Goal: Information Seeking & Learning: Learn about a topic

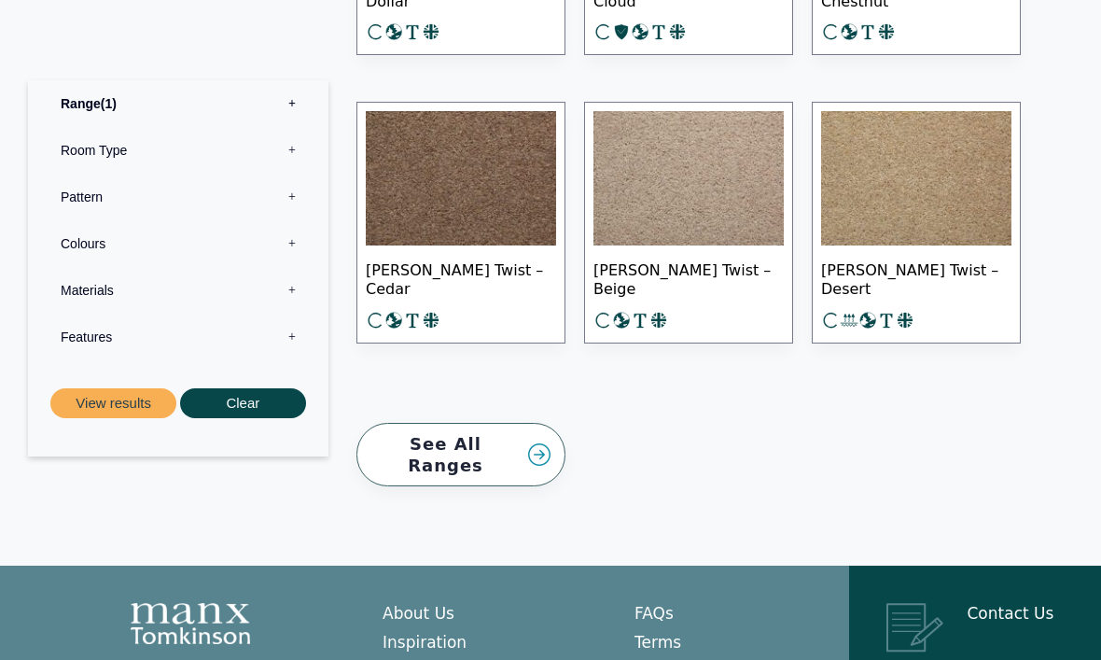
scroll to position [2934, 0]
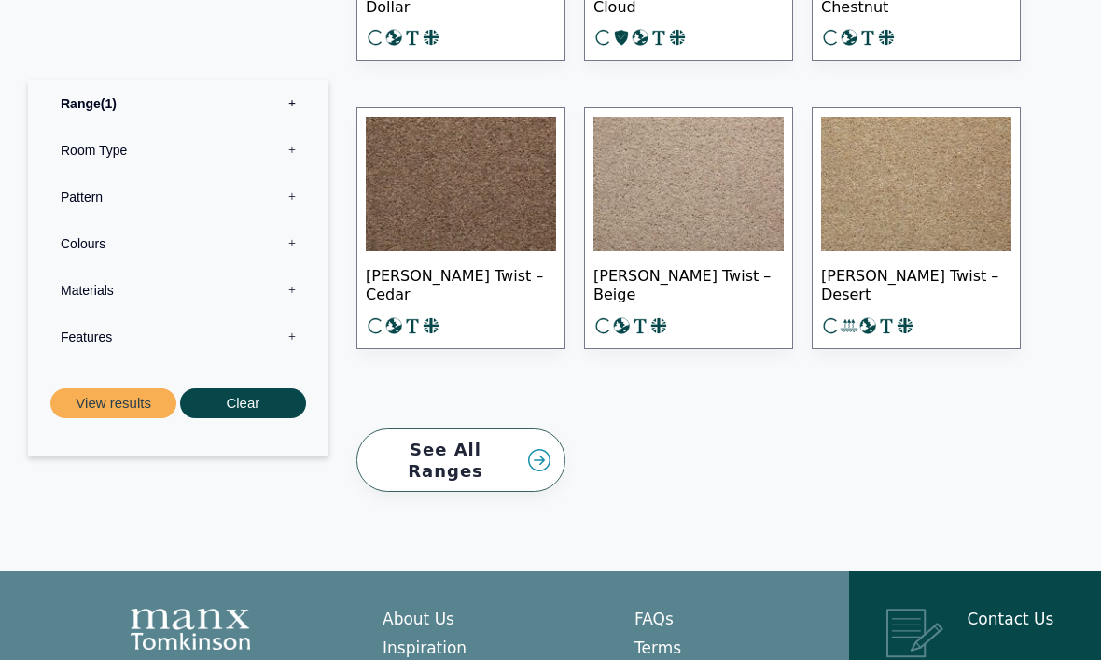
click at [526, 444] on link "See All Ranges" at bounding box center [460, 460] width 209 height 64
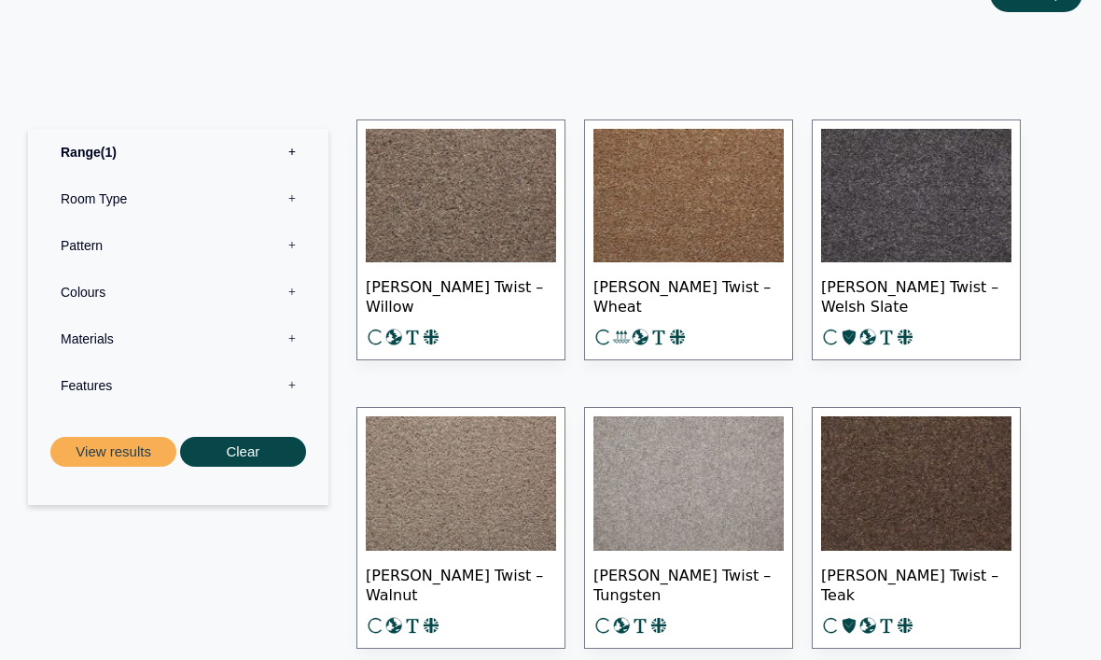
scroll to position [904, 0]
click at [505, 212] on img at bounding box center [461, 197] width 190 height 134
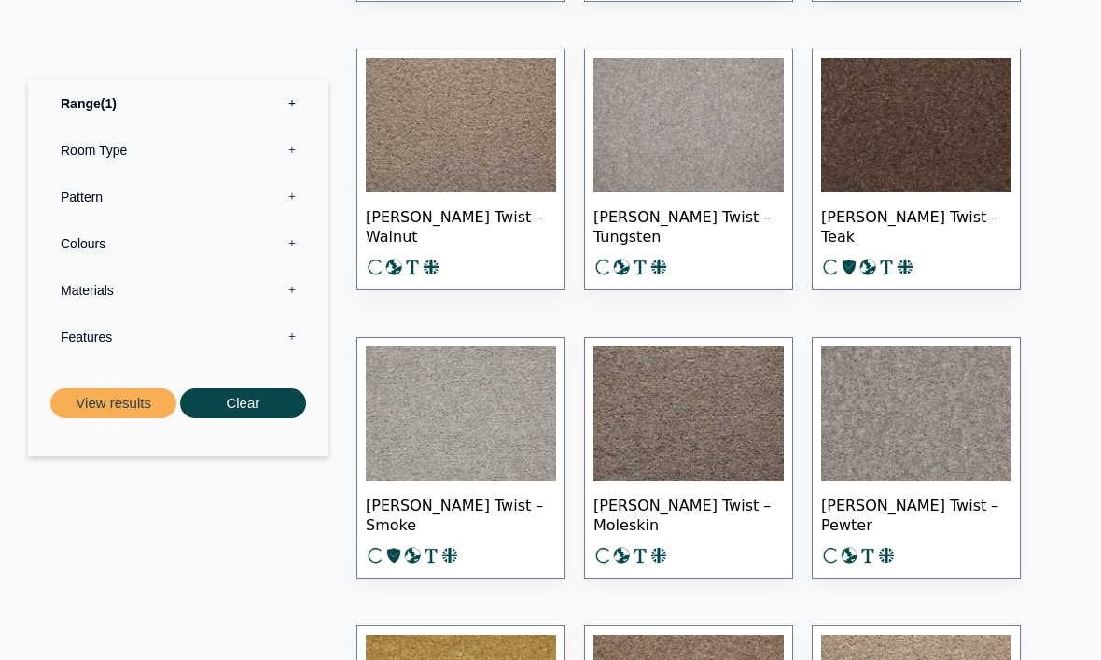
scroll to position [1250, 0]
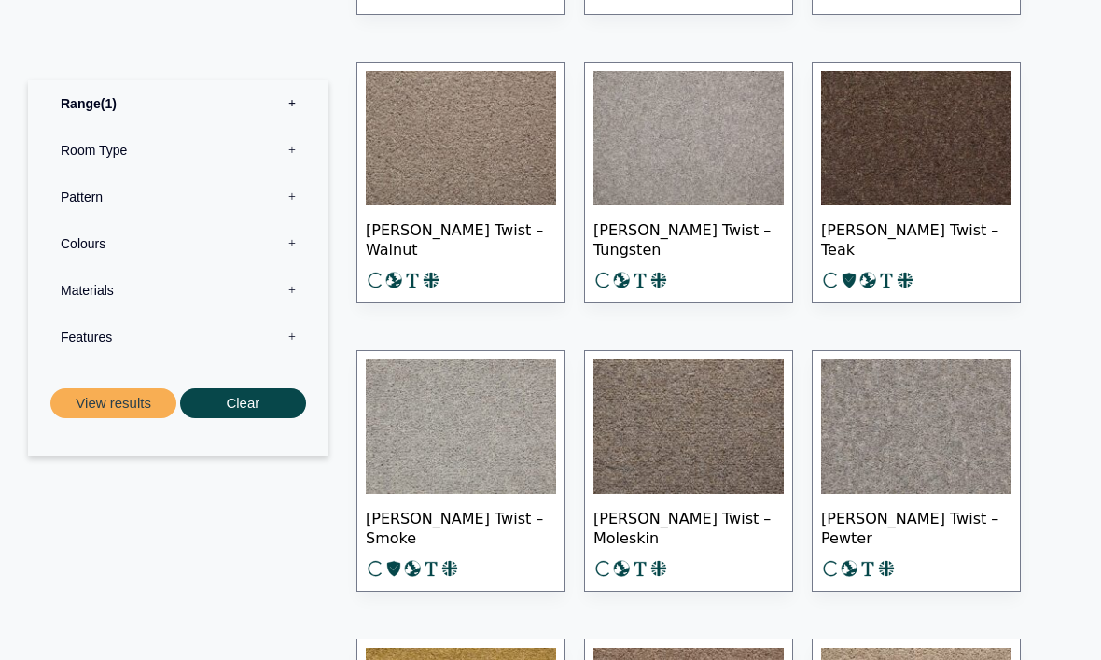
click at [912, 360] on img at bounding box center [916, 426] width 190 height 134
click at [758, 442] on img at bounding box center [688, 426] width 190 height 134
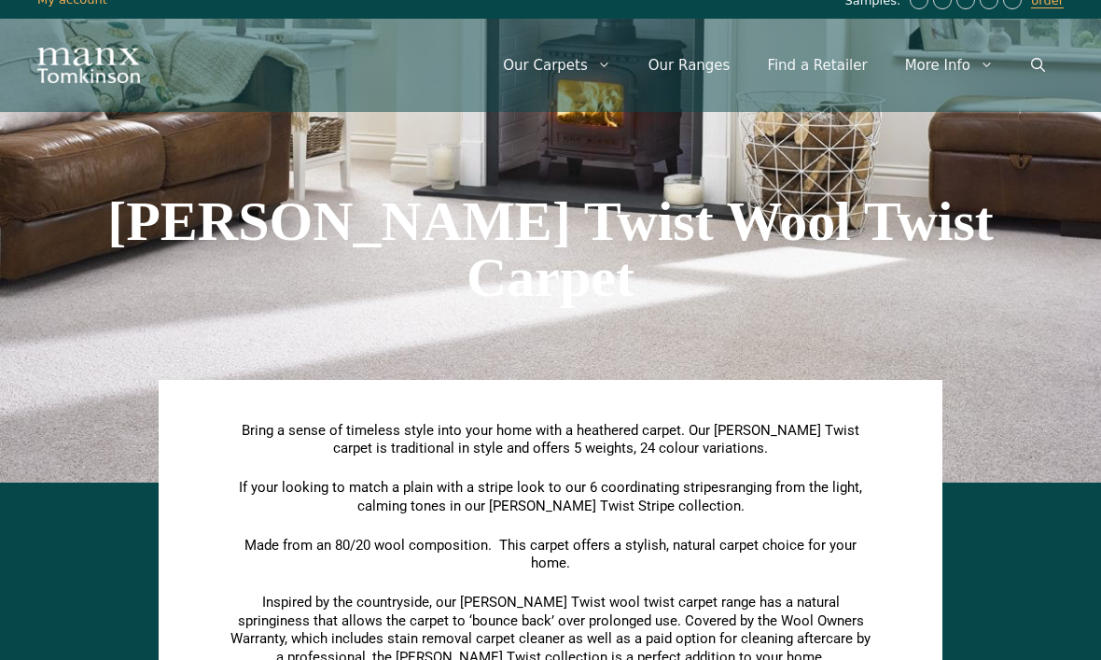
scroll to position [0, 0]
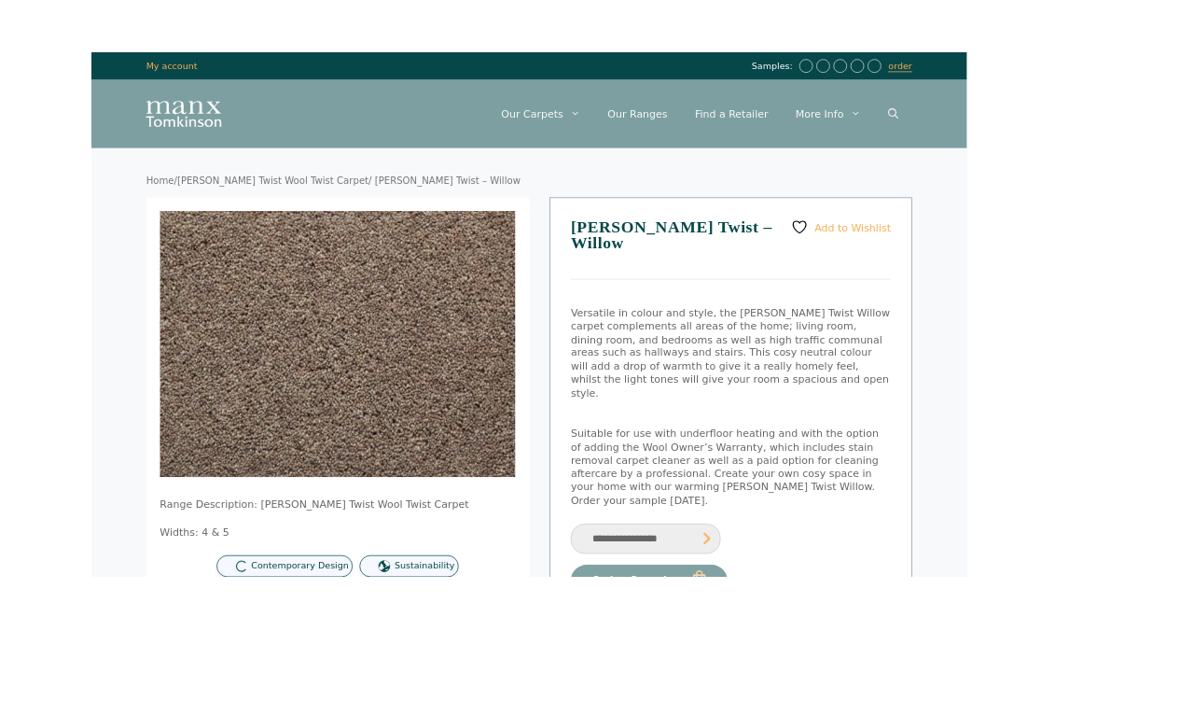
scroll to position [22, 0]
